Goal: Contribute content: Add original content to the website for others to see

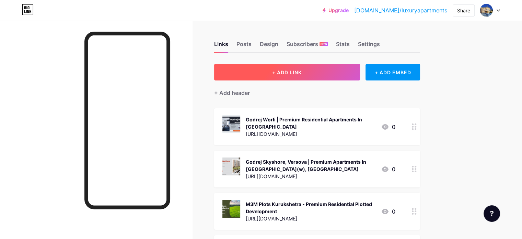
click at [302, 75] on span "+ ADD LINK" at bounding box center [287, 72] width 30 height 6
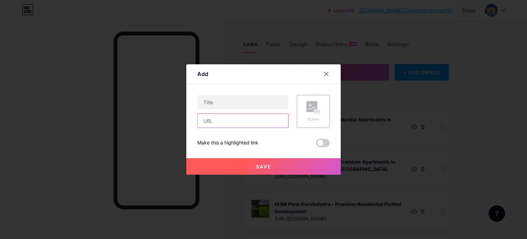
click at [223, 123] on input "text" at bounding box center [243, 121] width 91 height 14
paste input "[URL][DOMAIN_NAME]"
type input "[URL][DOMAIN_NAME]"
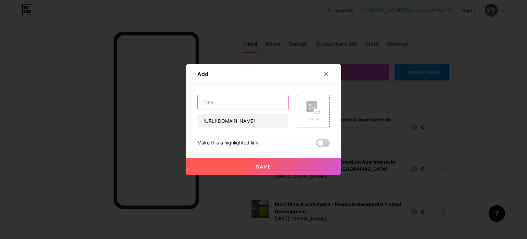
scroll to position [0, 0]
click at [229, 105] on input "text" at bounding box center [243, 102] width 91 height 14
click at [250, 105] on input "text" at bounding box center [243, 102] width 91 height 14
paste input "Arkade Bangur Nagar, [GEOGRAPHIC_DATA] | Upcoming Redevelopment Projectst In [G…"
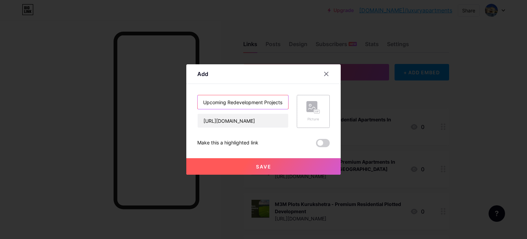
type input "Arkade Bangur Nagar, [GEOGRAPHIC_DATA] | Upcoming Redevelopment Projectst In [G…"
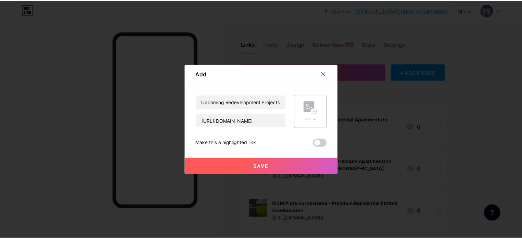
scroll to position [0, 0]
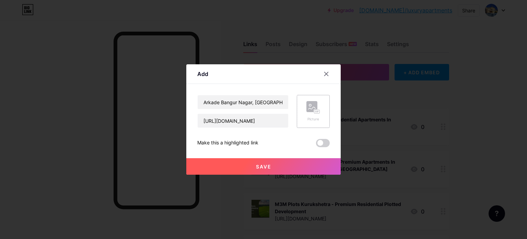
click at [307, 109] on rect at bounding box center [312, 106] width 11 height 11
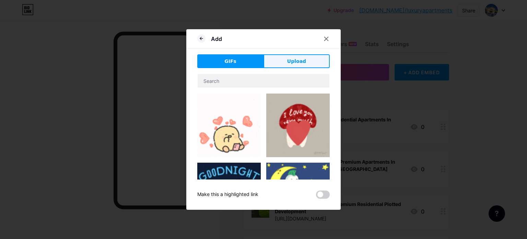
click at [295, 62] on span "Upload" at bounding box center [296, 61] width 19 height 7
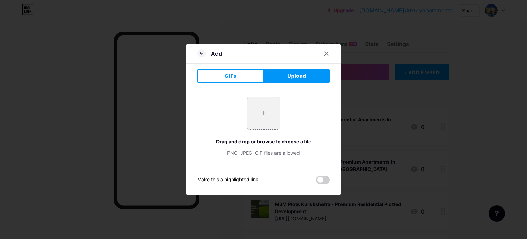
click at [266, 109] on input "file" at bounding box center [264, 113] width 32 height 32
type input "C:\fakepath\2.jpg"
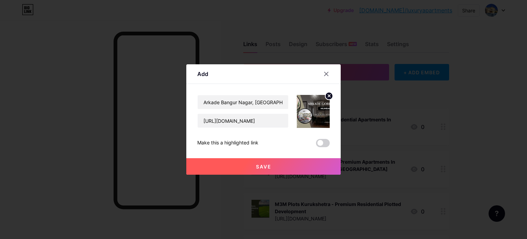
click at [260, 166] on span "Save" at bounding box center [263, 166] width 15 height 6
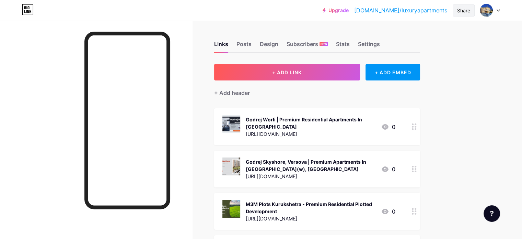
click at [466, 11] on div "Share" at bounding box center [463, 10] width 13 height 7
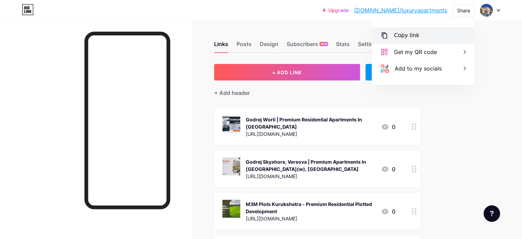
click at [415, 35] on div "Copy link" at bounding box center [406, 35] width 25 height 8
